Goal: Task Accomplishment & Management: Manage account settings

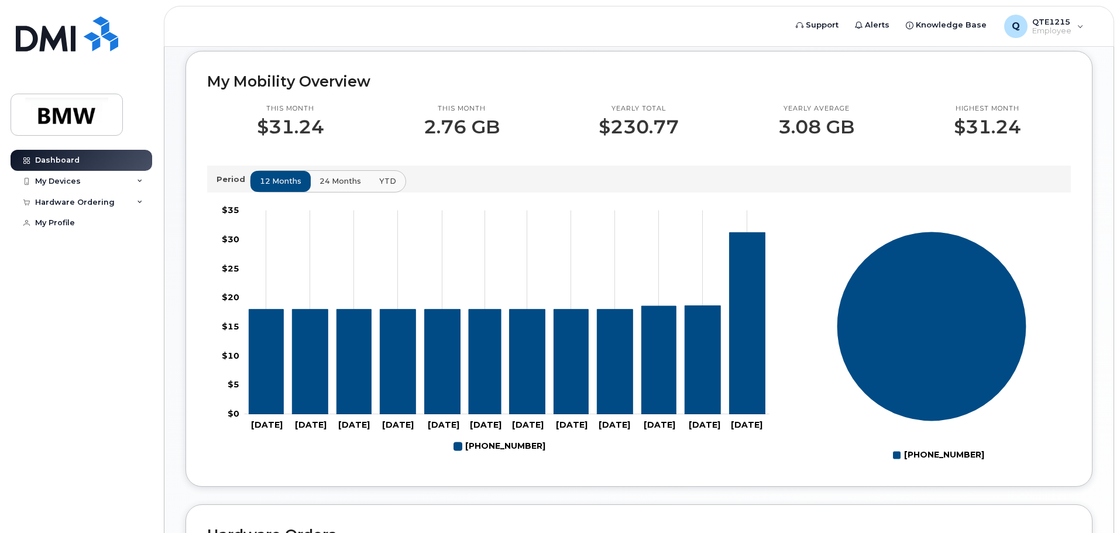
scroll to position [59, 0]
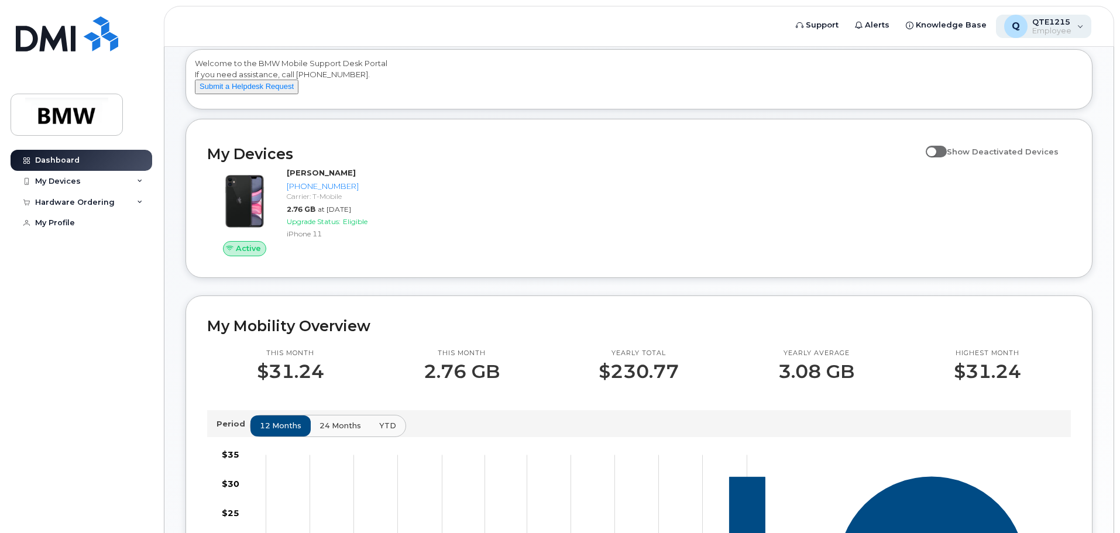
click at [1041, 36] on div "Q QTE1215 Employee" at bounding box center [1044, 26] width 96 height 23
click at [116, 180] on div "My Devices" at bounding box center [82, 181] width 142 height 21
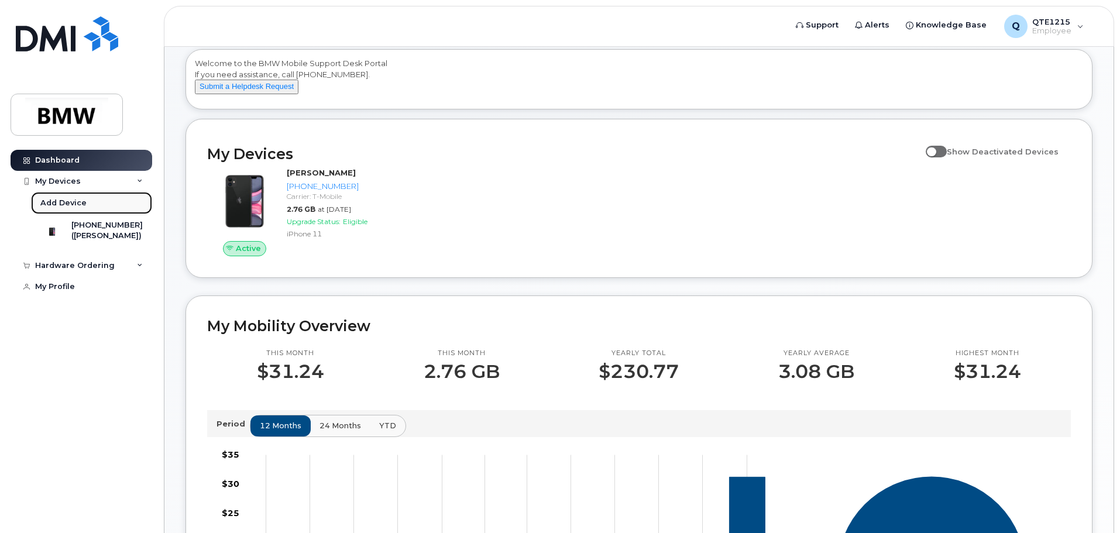
click at [78, 202] on div "Add Device" at bounding box center [63, 203] width 46 height 11
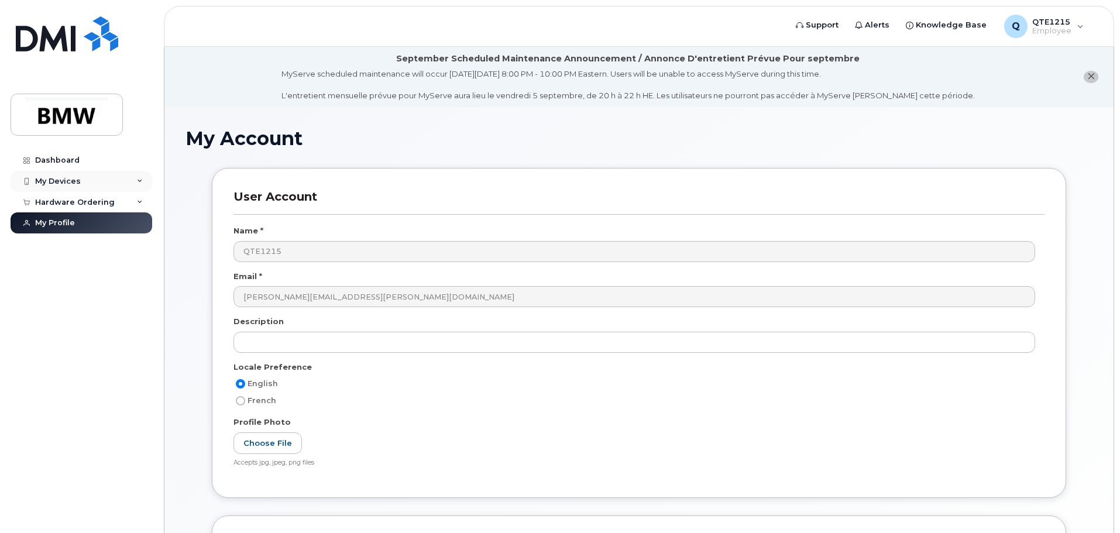
click at [71, 187] on div "My Devices" at bounding box center [82, 181] width 142 height 21
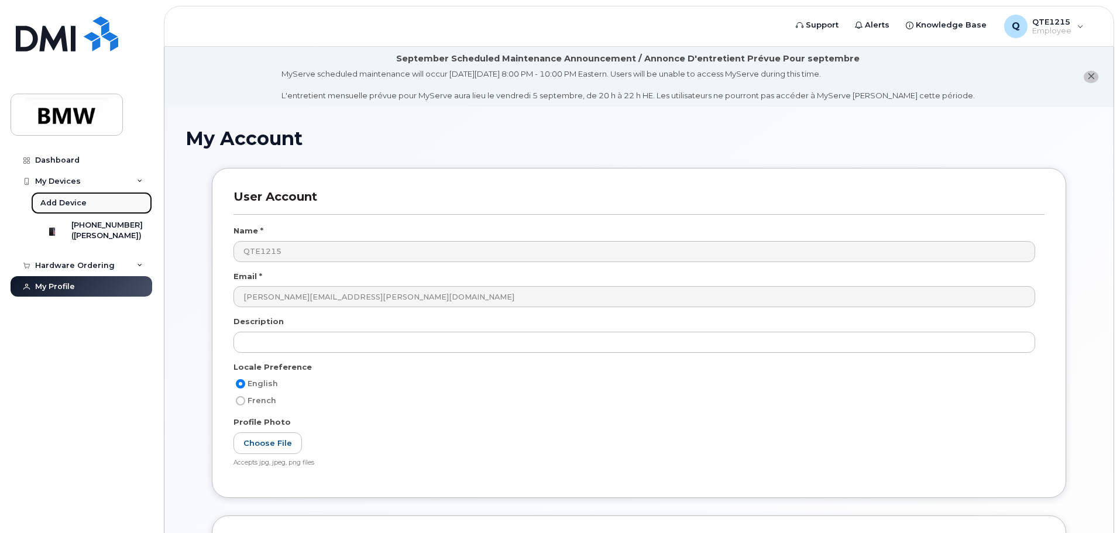
click at [66, 203] on div "Add Device" at bounding box center [63, 203] width 46 height 11
